Goal: Information Seeking & Learning: Find specific fact

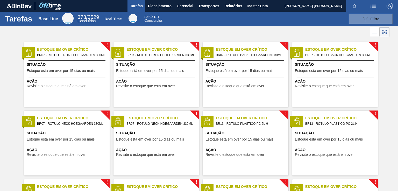
click at [17, 7] on img at bounding box center [19, 6] width 25 height 5
click at [21, 4] on img at bounding box center [19, 6] width 25 height 5
click at [249, 5] on span "Master Data" at bounding box center [257, 6] width 20 height 6
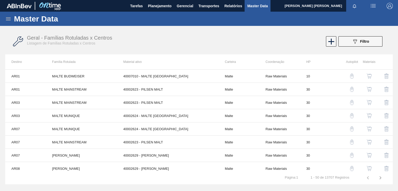
click at [10, 17] on icon at bounding box center [8, 18] width 5 height 3
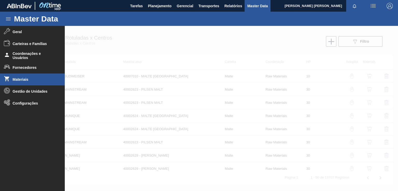
click at [20, 79] on span "Materiais" at bounding box center [34, 79] width 43 height 4
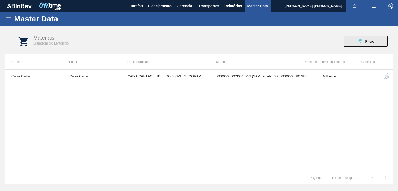
click at [364, 45] on button "089F7B8B-B2A5-4AFE-B5C0-19BA573D28AC Filtro" at bounding box center [366, 41] width 44 height 10
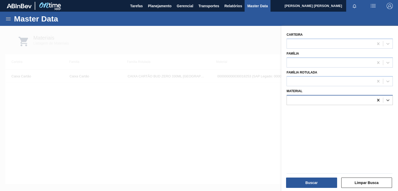
click at [378, 98] on icon at bounding box center [378, 100] width 5 height 5
paste input "20009219"
type input "20009219"
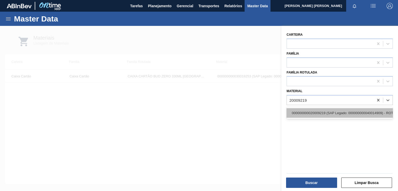
click at [336, 111] on div "000000000020009219 (SAP Legado: 000000000040014909) - ROT NECK BEATS SENSES 269…" at bounding box center [340, 113] width 106 height 10
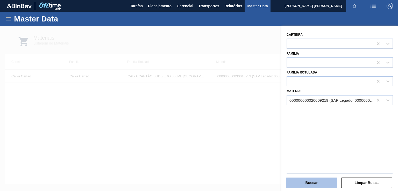
click at [315, 184] on button "Buscar" at bounding box center [311, 183] width 51 height 10
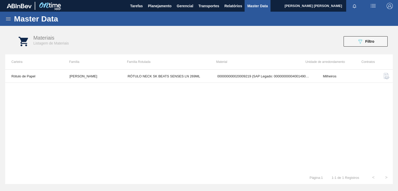
click at [385, 76] on img "button" at bounding box center [386, 76] width 6 height 6
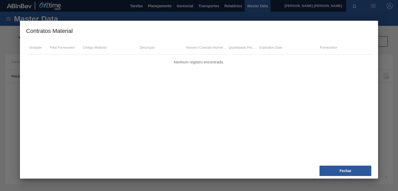
click at [381, 99] on div at bounding box center [199, 95] width 398 height 191
click at [360, 168] on button "Fechar" at bounding box center [345, 171] width 52 height 10
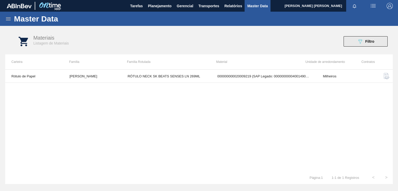
drag, startPoint x: 365, startPoint y: 40, endPoint x: 369, endPoint y: 42, distance: 4.8
click at [365, 40] on span "Filtro" at bounding box center [369, 41] width 9 height 4
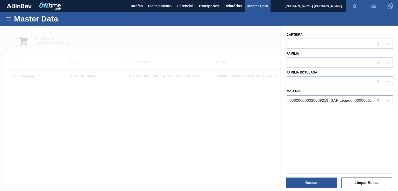
click at [379, 101] on icon at bounding box center [378, 100] width 2 height 3
paste input "20009218"
type input "20009218"
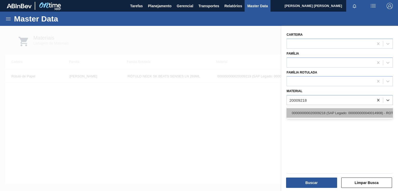
click at [337, 112] on div "000000000020009218 (SAP Legado: 000000000040014908) - ROT NECK BEATS GT 269 REV…" at bounding box center [340, 113] width 106 height 10
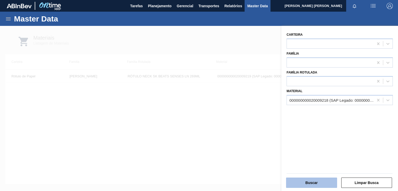
click at [311, 182] on button "Buscar" at bounding box center [311, 183] width 51 height 10
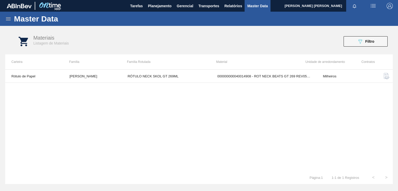
click at [389, 77] on img "button" at bounding box center [386, 76] width 6 height 6
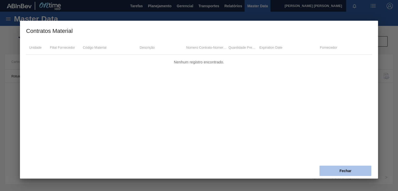
click at [343, 176] on button "Fechar" at bounding box center [345, 171] width 52 height 10
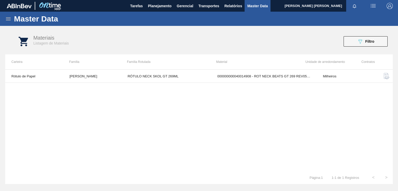
click at [387, 78] on img "button" at bounding box center [386, 76] width 6 height 6
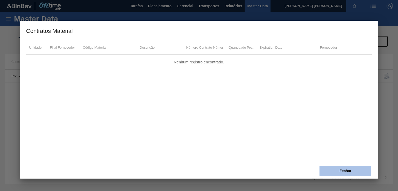
drag, startPoint x: 336, startPoint y: 170, endPoint x: 377, endPoint y: 59, distance: 118.9
click at [336, 170] on button "Fechar" at bounding box center [345, 171] width 52 height 10
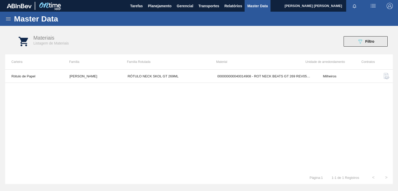
click at [370, 43] on span "Filtro" at bounding box center [369, 41] width 9 height 4
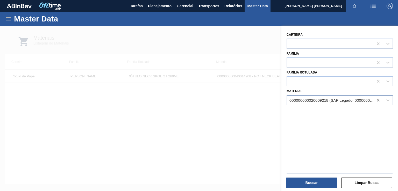
click at [376, 99] on icon at bounding box center [378, 100] width 5 height 5
paste input "20009527"
type input "20009527"
